Goal: Task Accomplishment & Management: Manage account settings

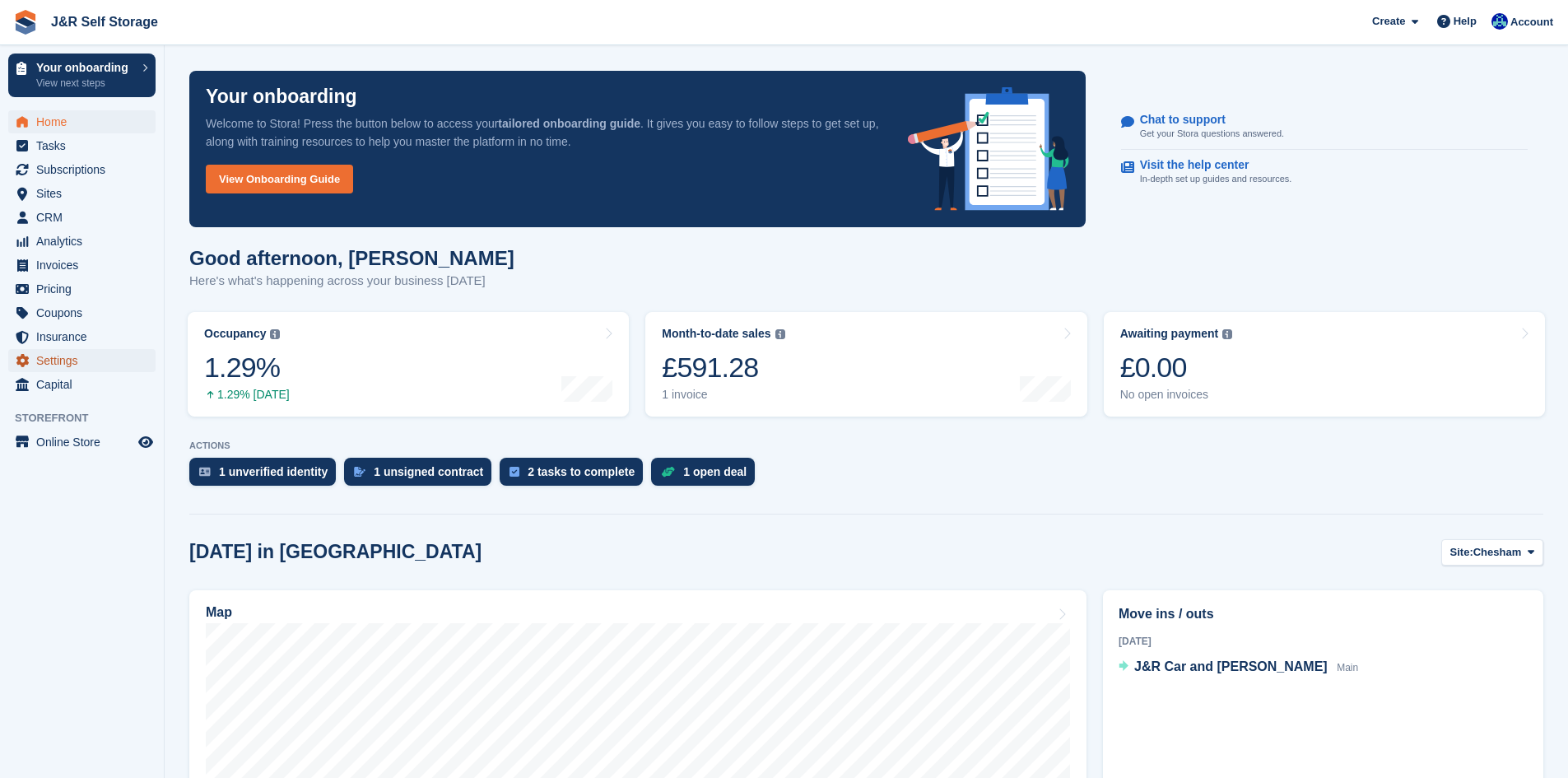
click at [47, 364] on span "Settings" at bounding box center [86, 361] width 99 height 23
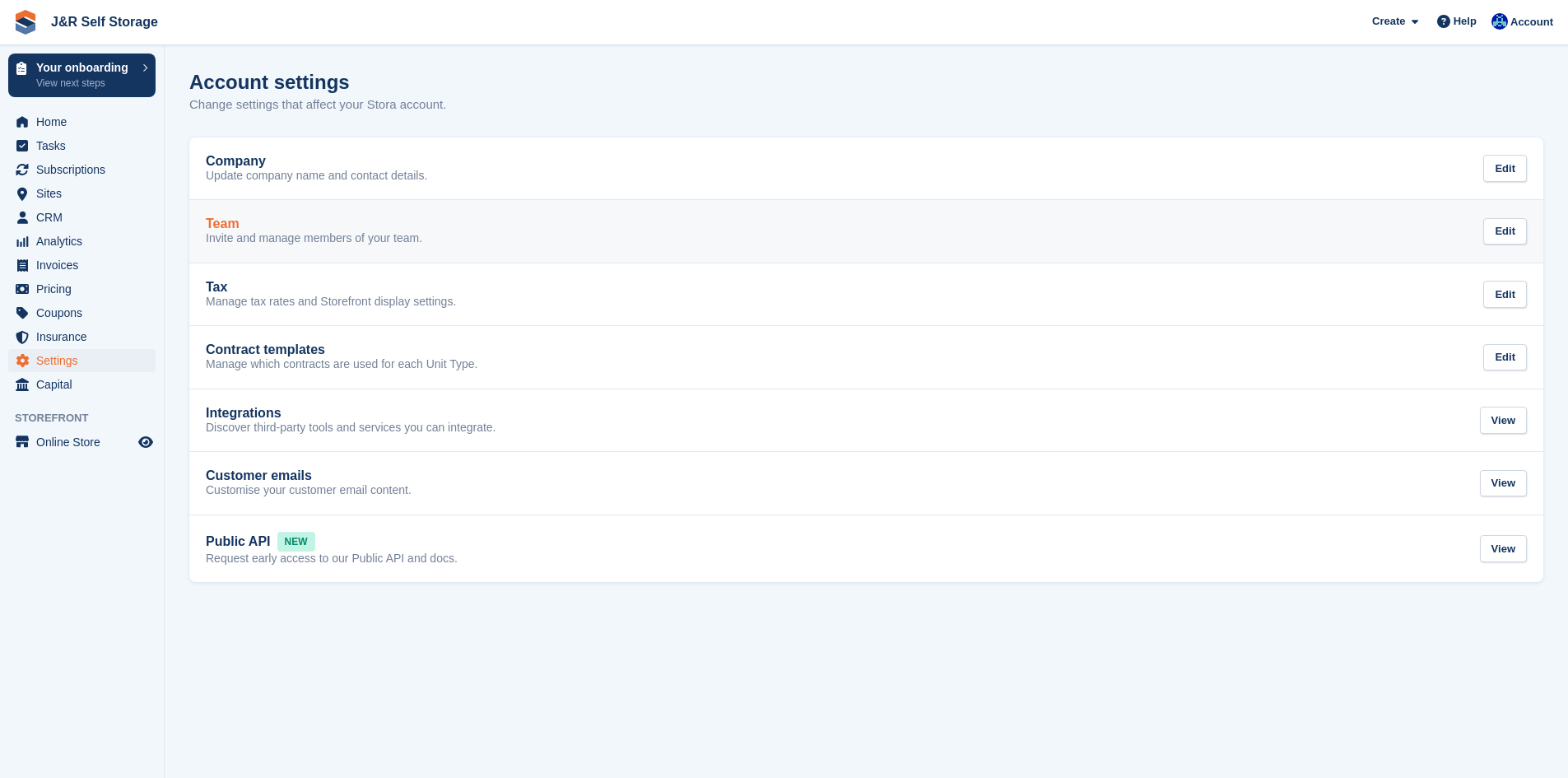
click at [252, 239] on p "Invite and manage members of your team." at bounding box center [314, 239] width 216 height 15
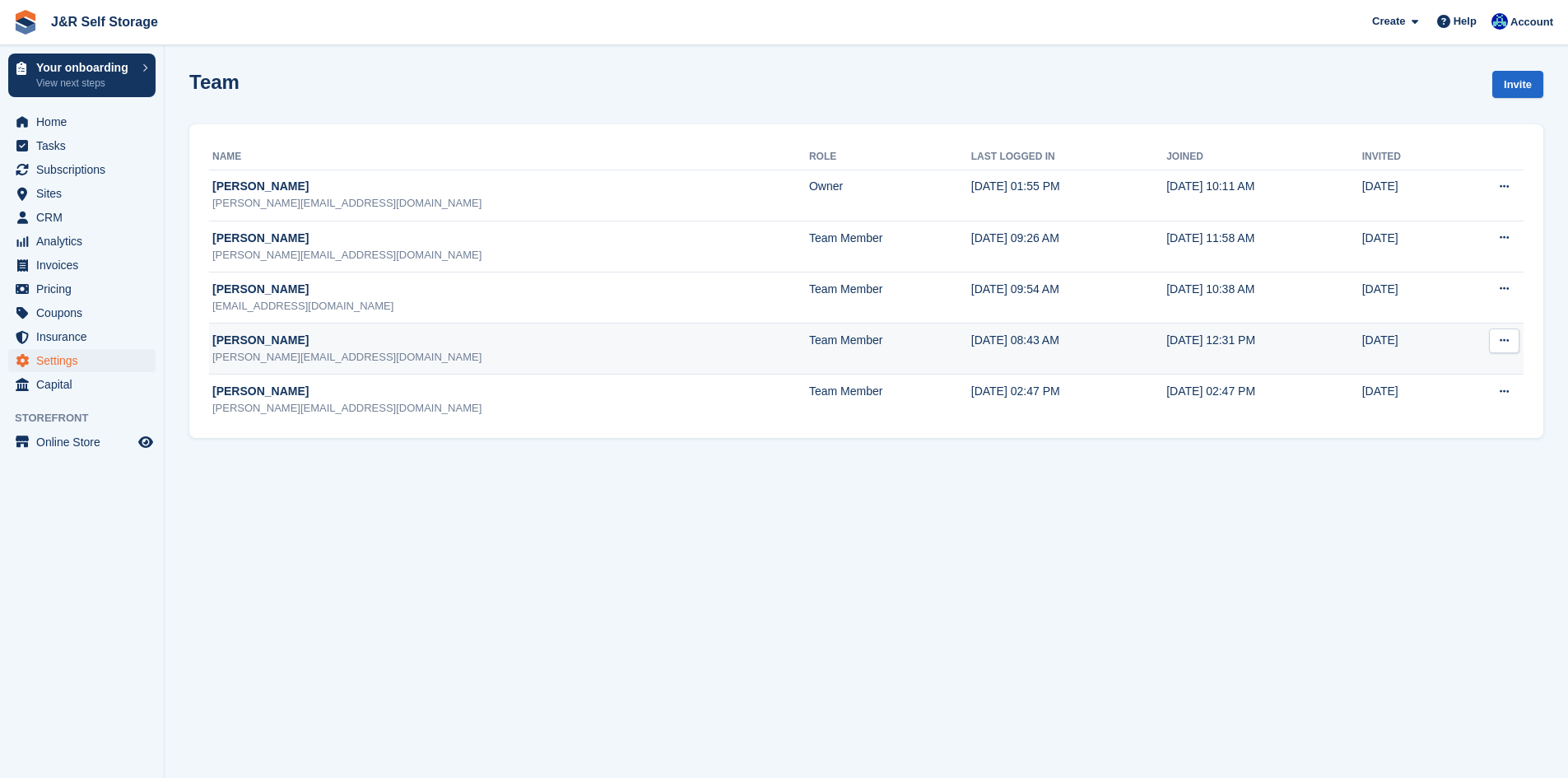
click at [1518, 343] on button at bounding box center [1504, 340] width 31 height 24
click at [1435, 408] on p "Delete team member" at bounding box center [1440, 408] width 143 height 21
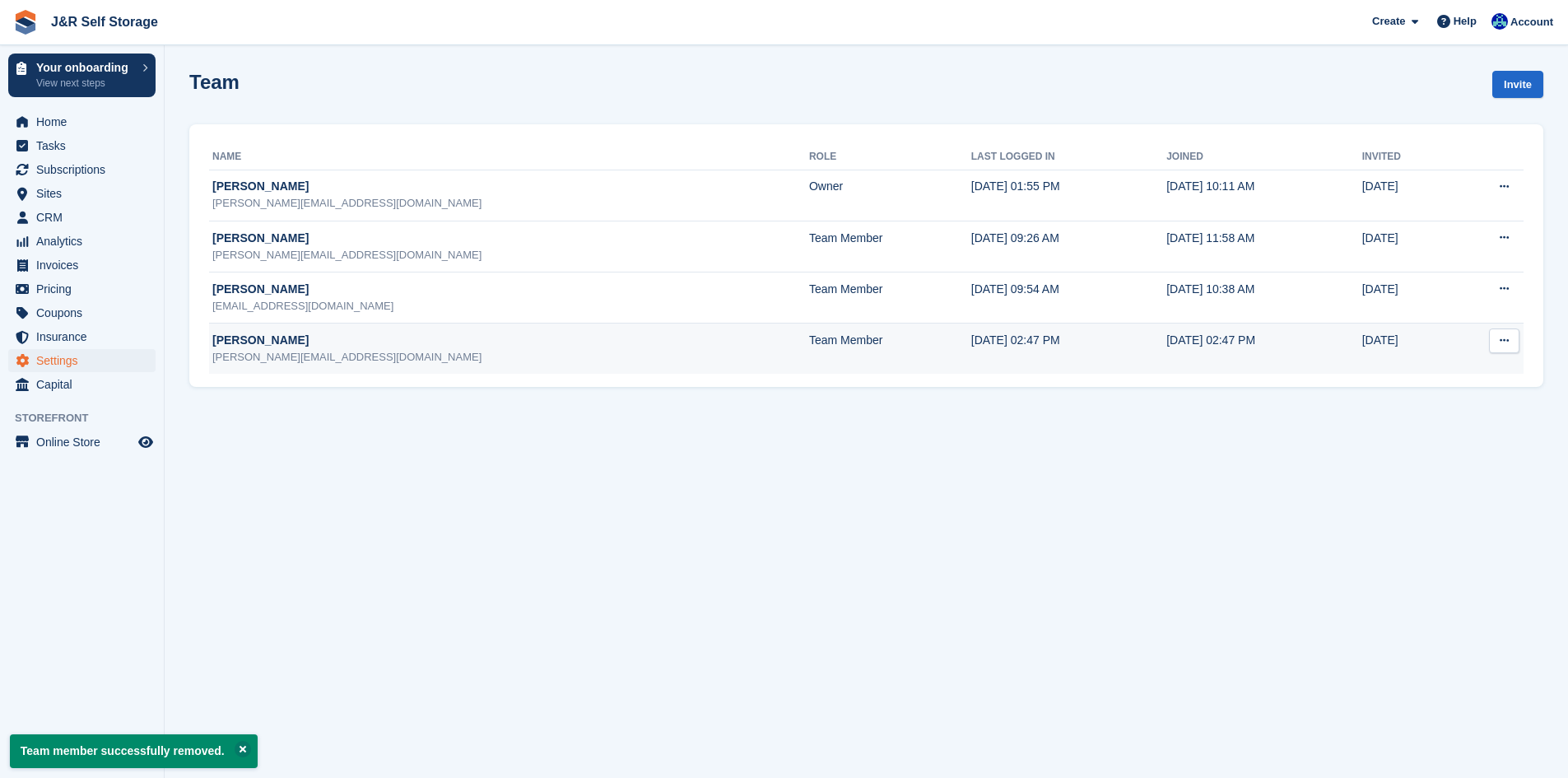
click at [1505, 346] on icon at bounding box center [1504, 340] width 9 height 10
click at [1442, 412] on p "Delete team member" at bounding box center [1440, 408] width 143 height 21
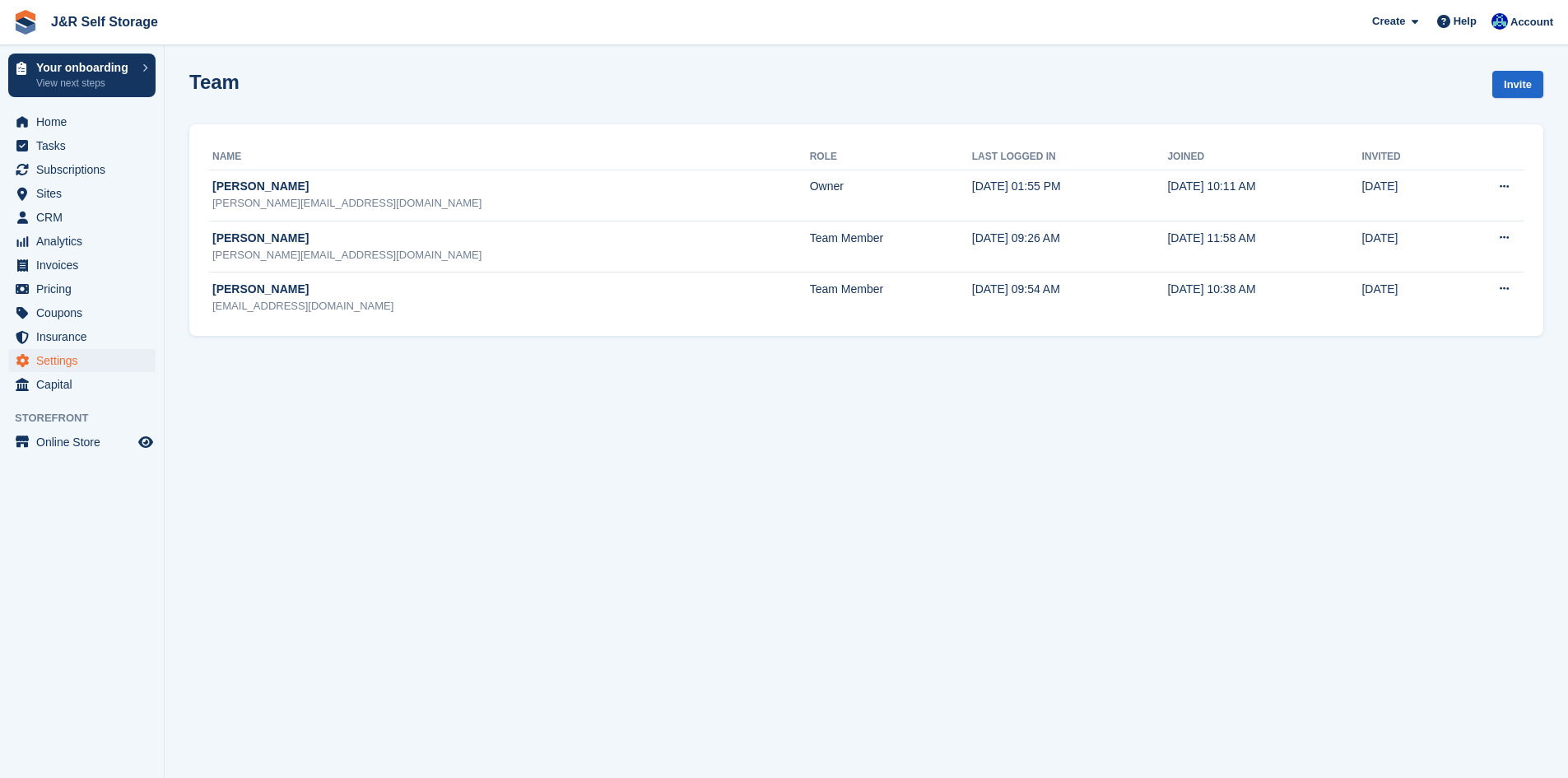
click at [1319, 117] on section "Team member successfully removed. Team Invite Name Role Last logged in Joined I…" at bounding box center [866, 389] width 1403 height 778
